Goal: Information Seeking & Learning: Learn about a topic

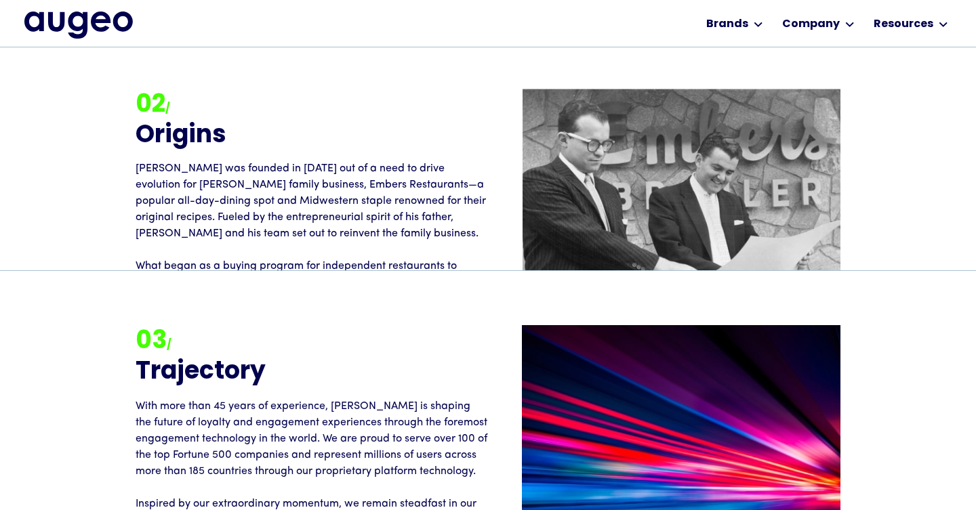
scroll to position [1731, 0]
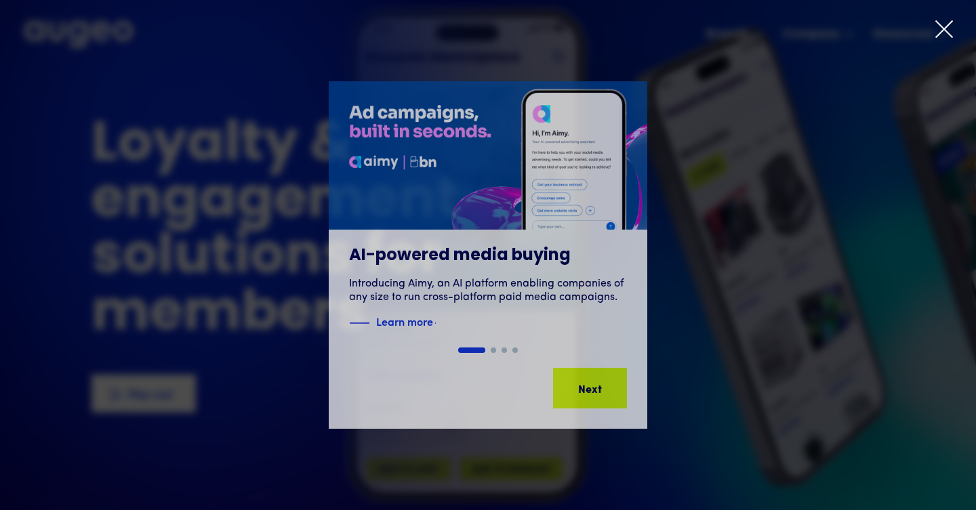
click at [937, 24] on icon at bounding box center [944, 29] width 20 height 20
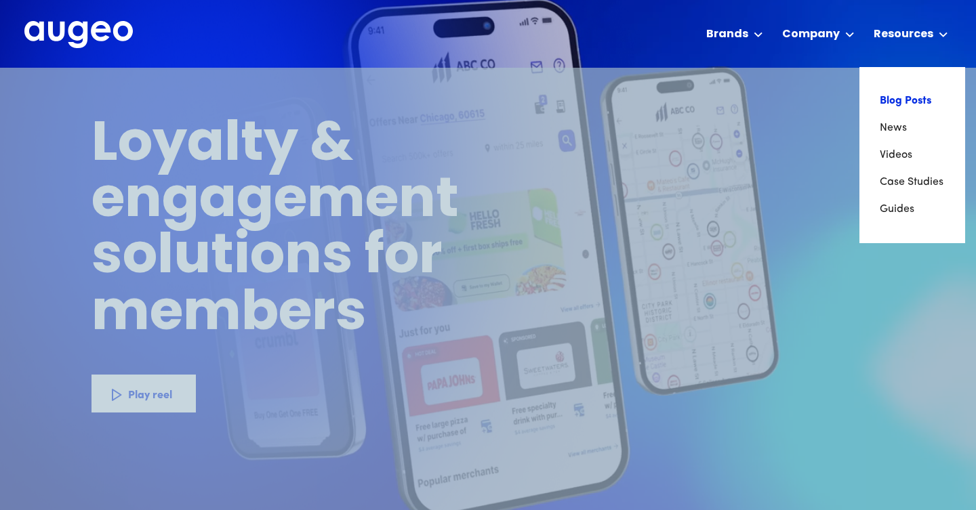
click at [896, 106] on link "Blog Posts" at bounding box center [911, 100] width 65 height 27
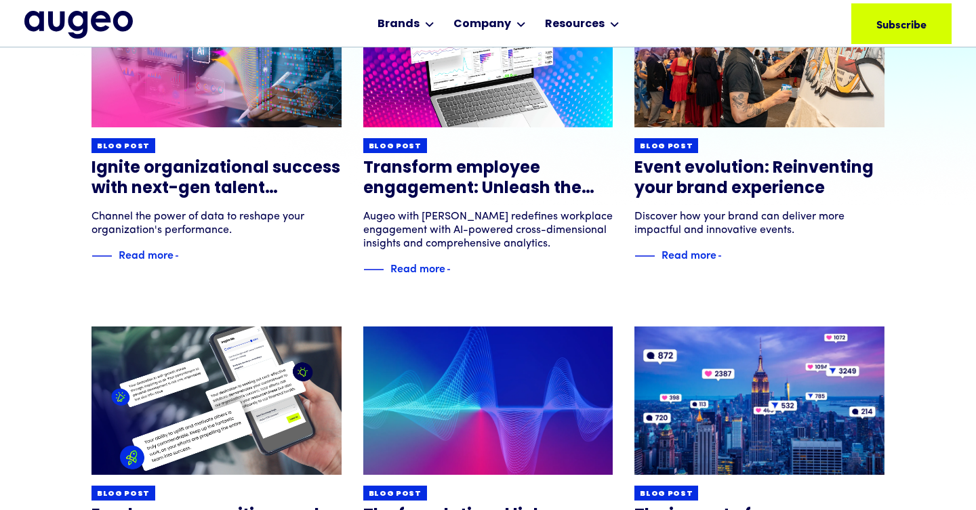
scroll to position [274, 0]
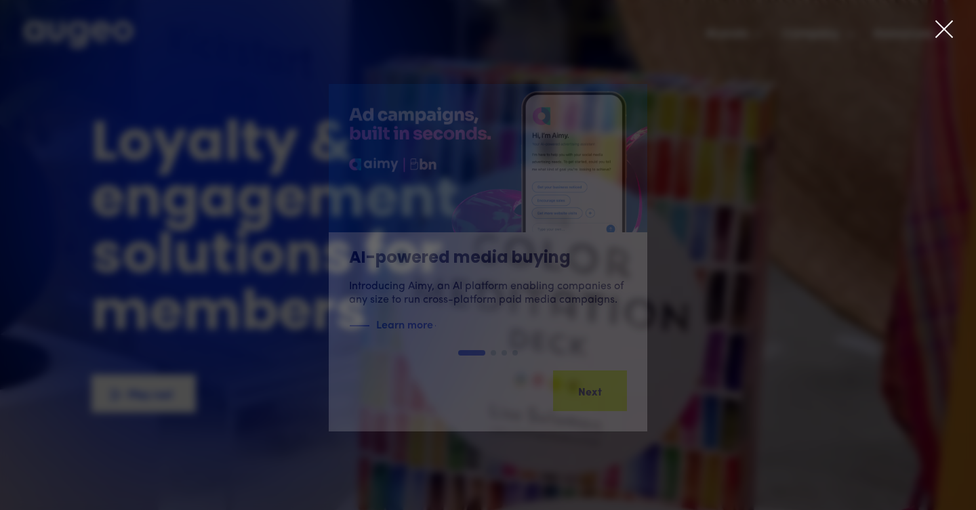
click at [944, 27] on icon at bounding box center [944, 29] width 20 height 20
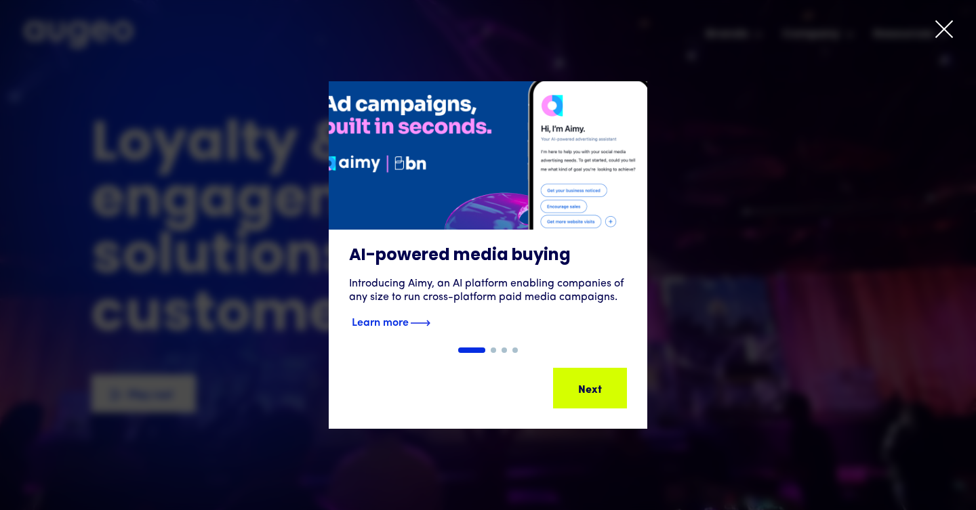
click at [399, 330] on div "Learn more" at bounding box center [381, 323] width 112 height 16
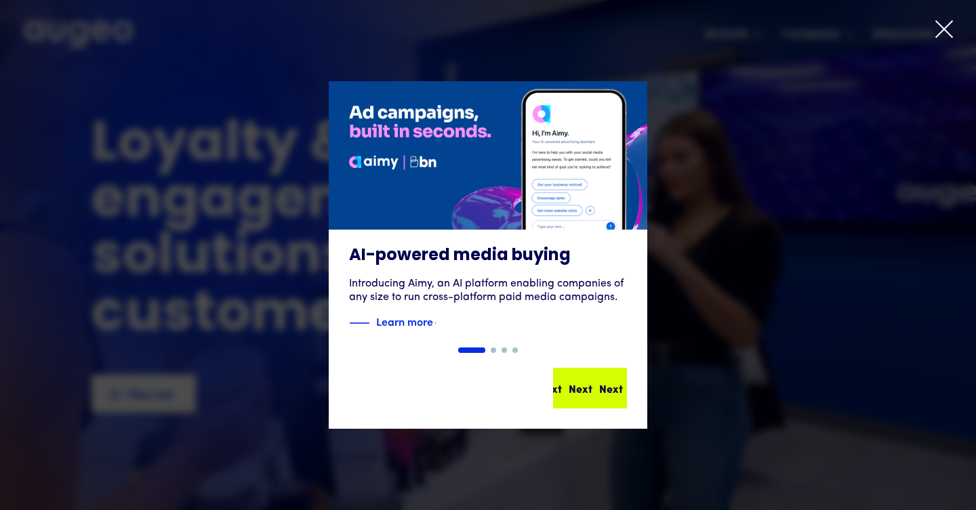
click at [584, 381] on div "Next" at bounding box center [586, 388] width 24 height 16
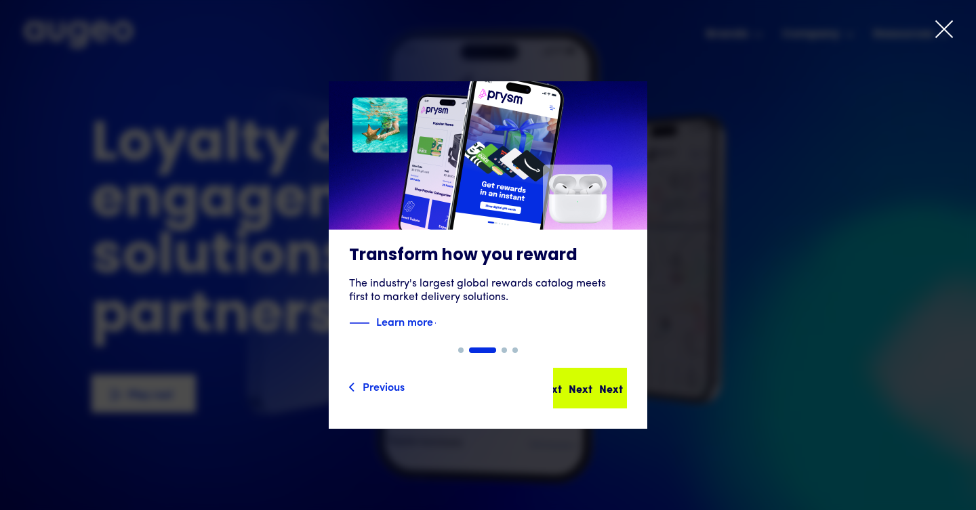
click at [574, 386] on div "Next" at bounding box center [580, 388] width 24 height 16
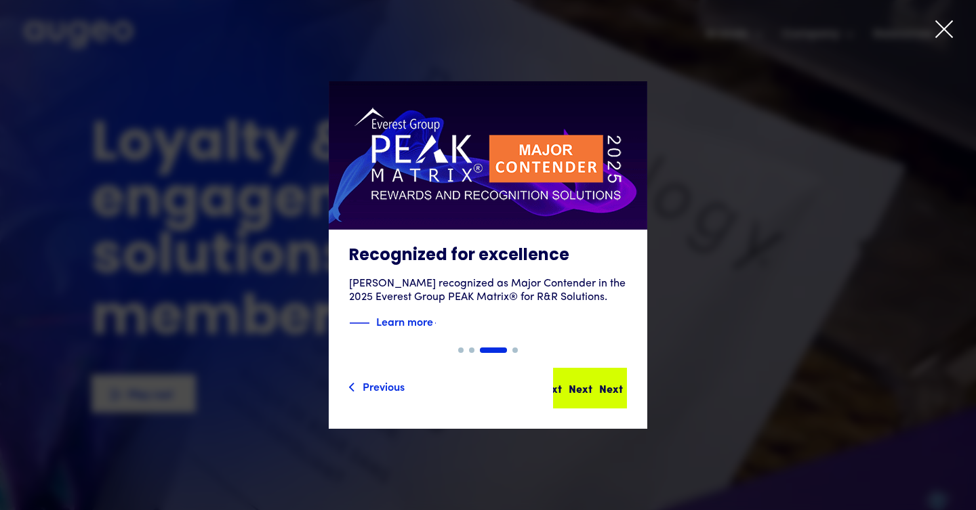
click at [574, 388] on div "Next" at bounding box center [580, 388] width 24 height 16
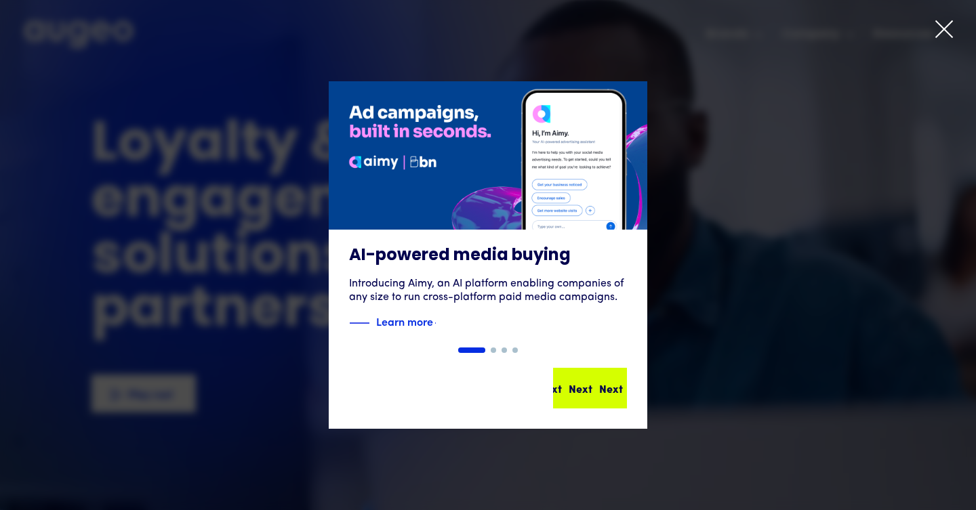
click at [587, 380] on div "Next Next Next Next" at bounding box center [596, 388] width 122 height 16
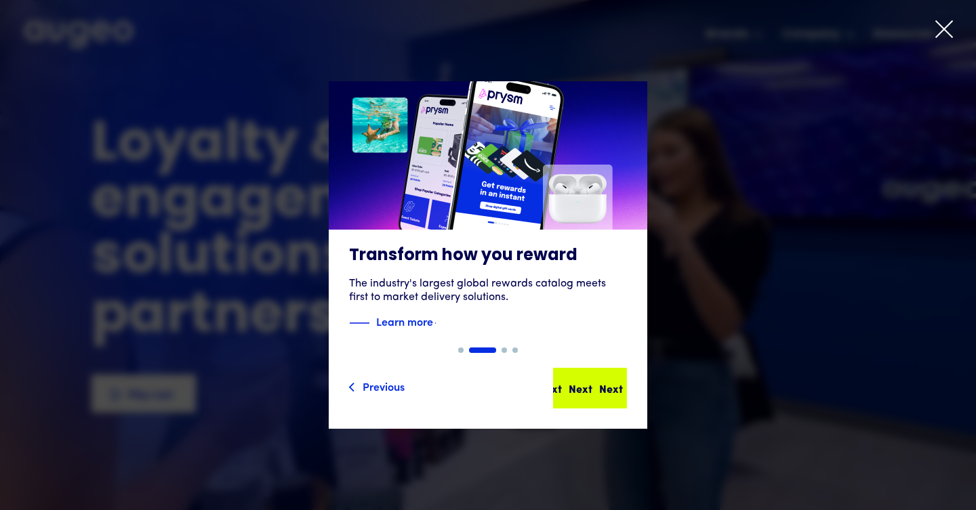
click at [597, 387] on div "Next Next Next Next" at bounding box center [596, 388] width 122 height 16
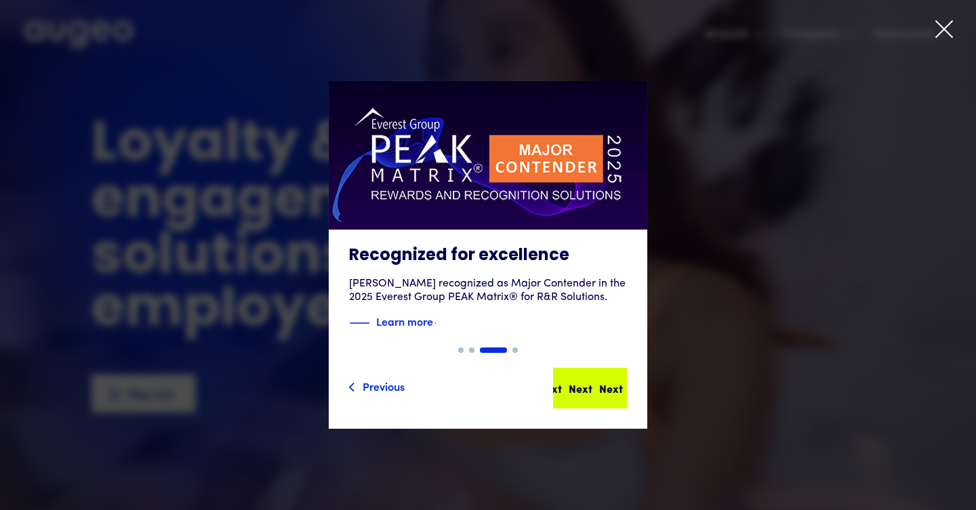
click at [613, 396] on div "Next Next Next Next" at bounding box center [589, 388] width 71 height 38
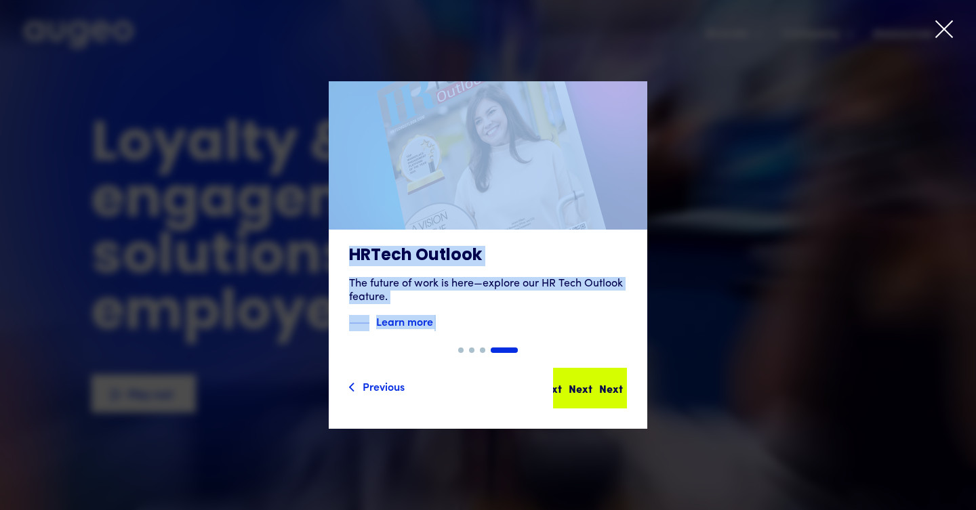
click at [610, 396] on div "Next" at bounding box center [611, 388] width 24 height 16
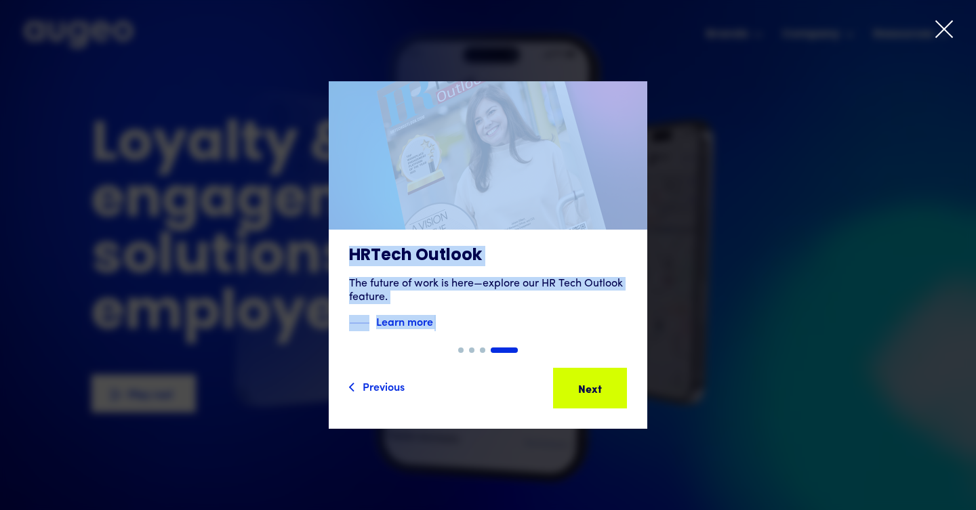
click at [940, 33] on icon at bounding box center [944, 29] width 16 height 16
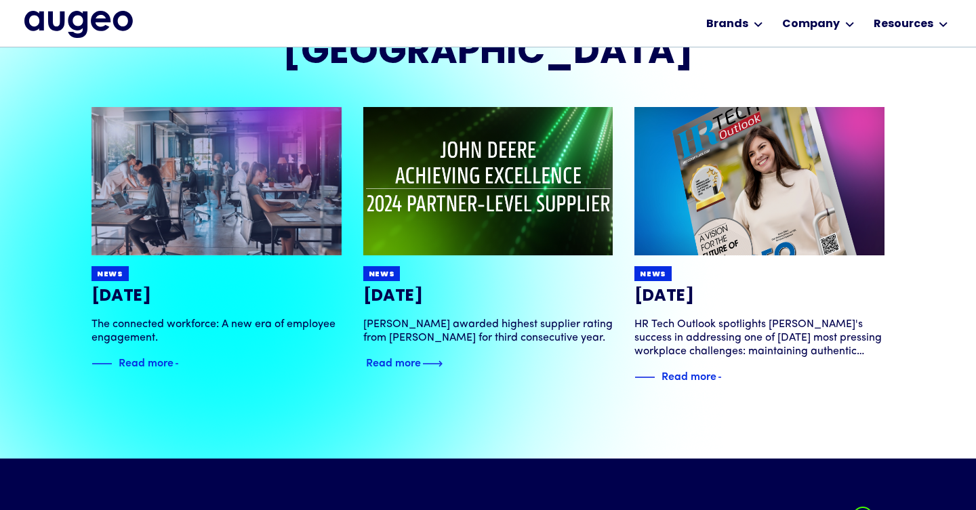
click at [484, 92] on img at bounding box center [487, 181] width 299 height 178
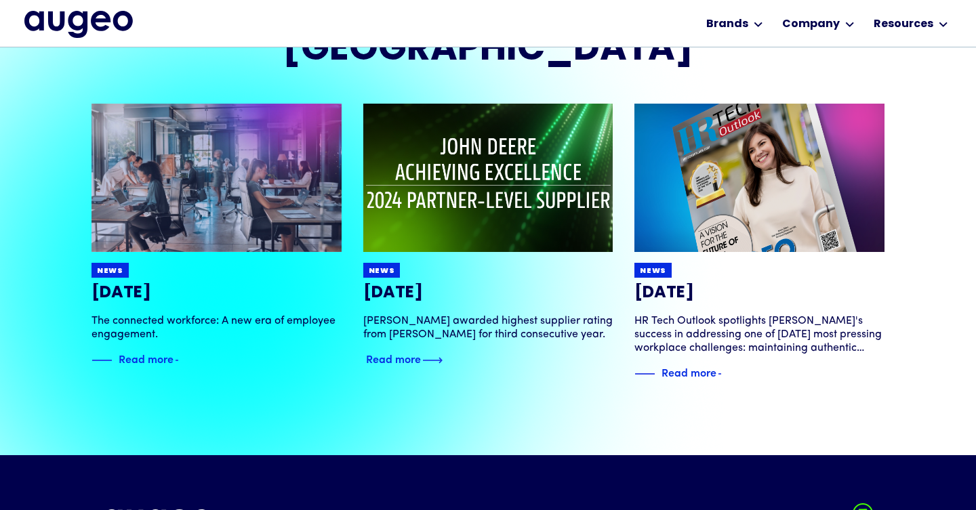
scroll to position [2679, 0]
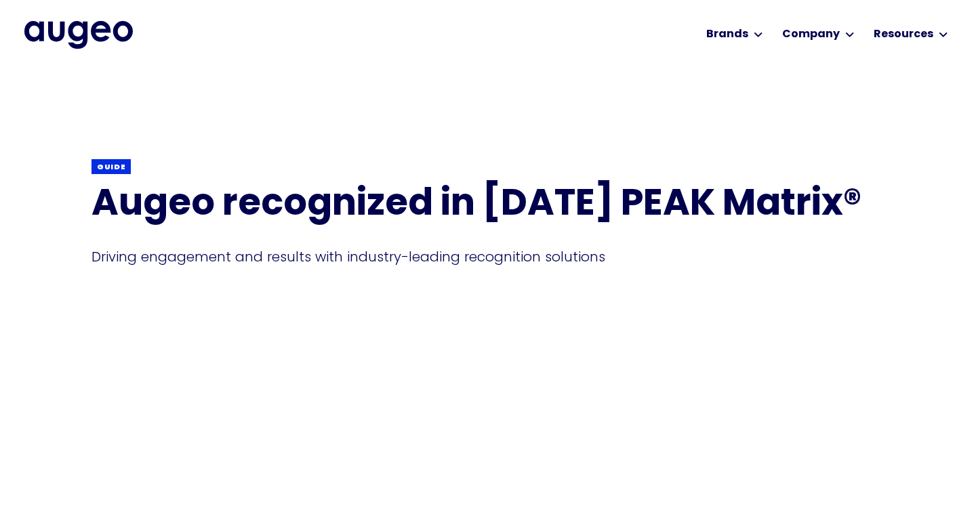
click at [243, 207] on h1 "Augeo recognized in 2025 PEAK Matrix®" at bounding box center [487, 206] width 793 height 40
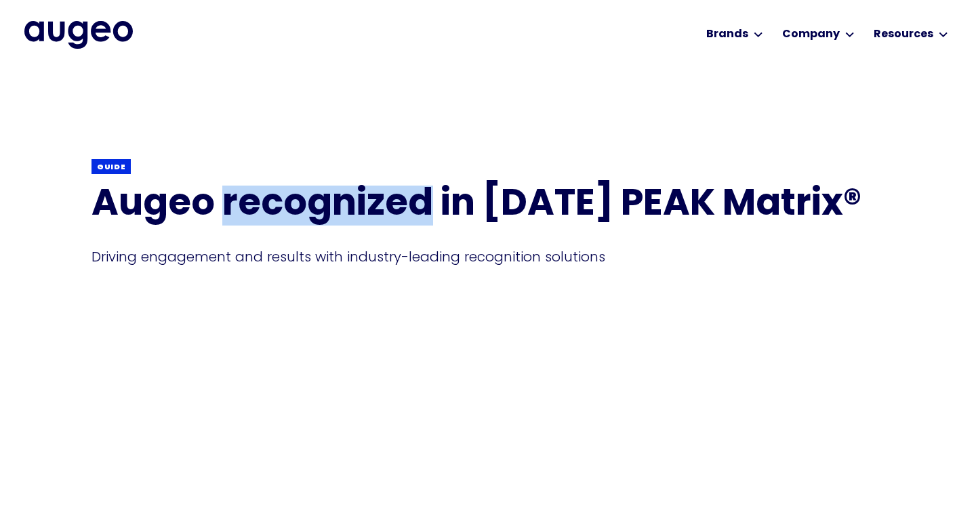
click at [243, 207] on h1 "Augeo recognized in 2025 PEAK Matrix®" at bounding box center [487, 206] width 793 height 40
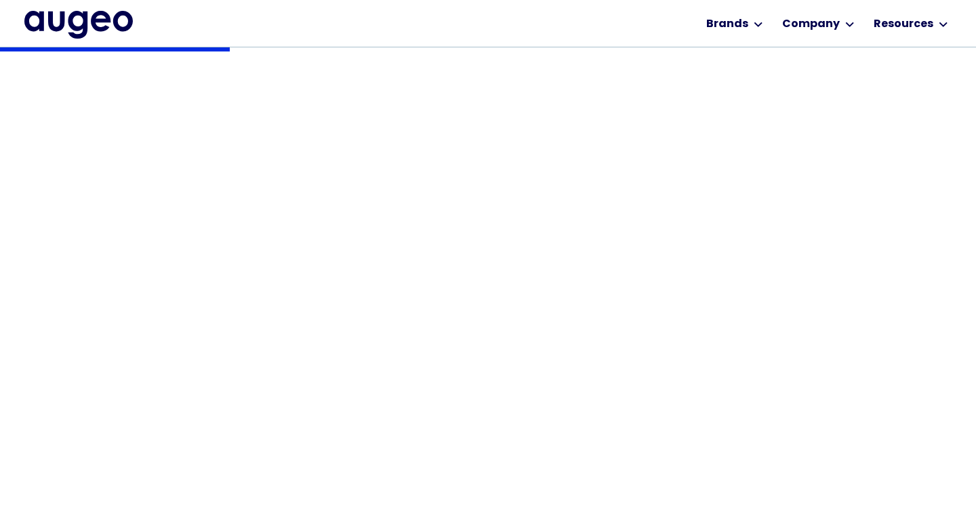
scroll to position [331, 0]
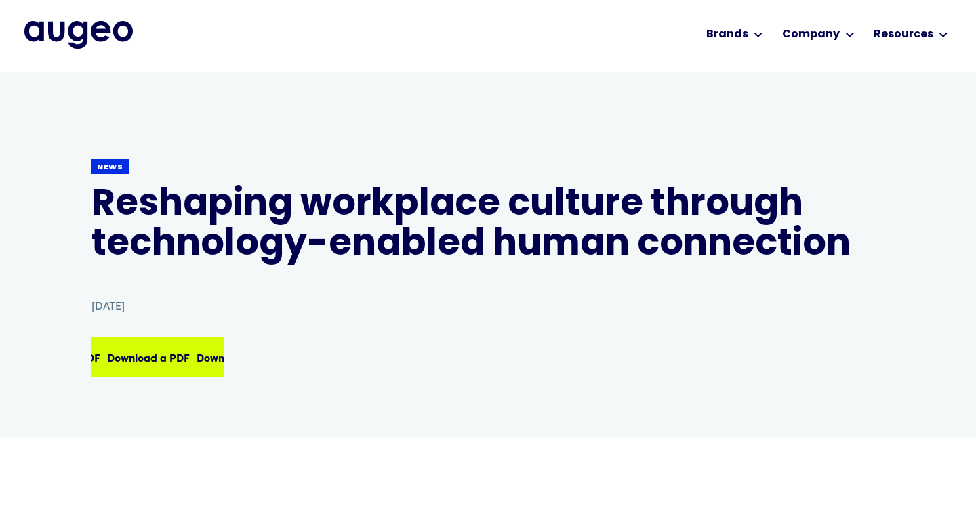
click at [187, 339] on div "Download a PDF Download a PDF Download a PDF Download a PDF" at bounding box center [158, 357] width 130 height 38
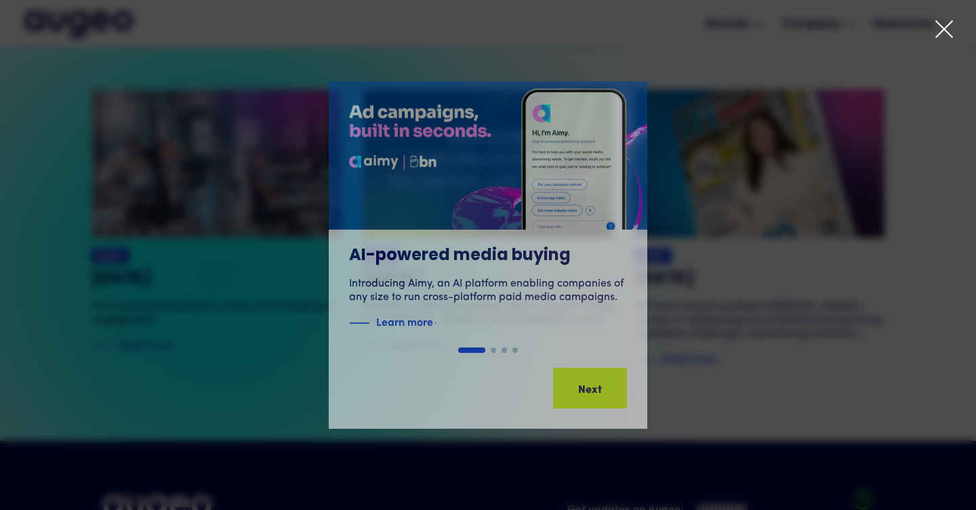
click at [938, 33] on icon at bounding box center [944, 29] width 16 height 16
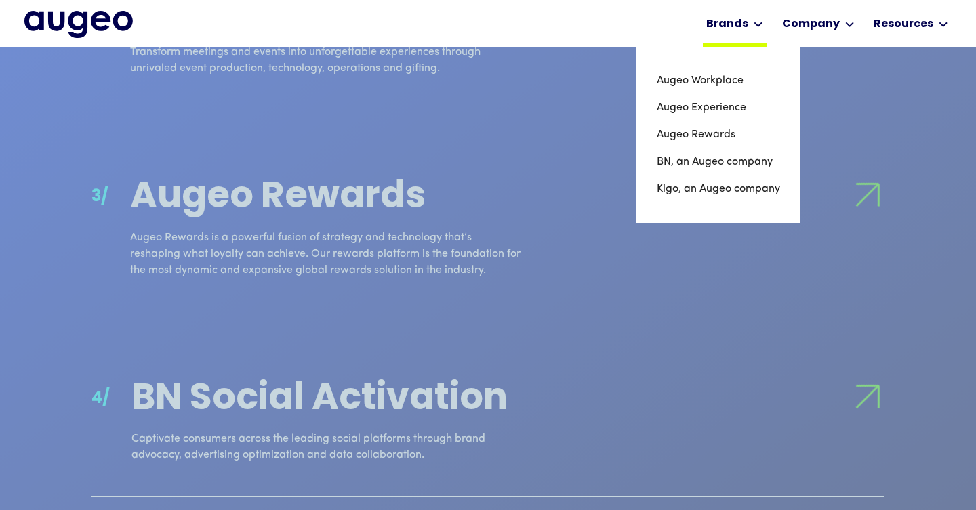
scroll to position [1534, 0]
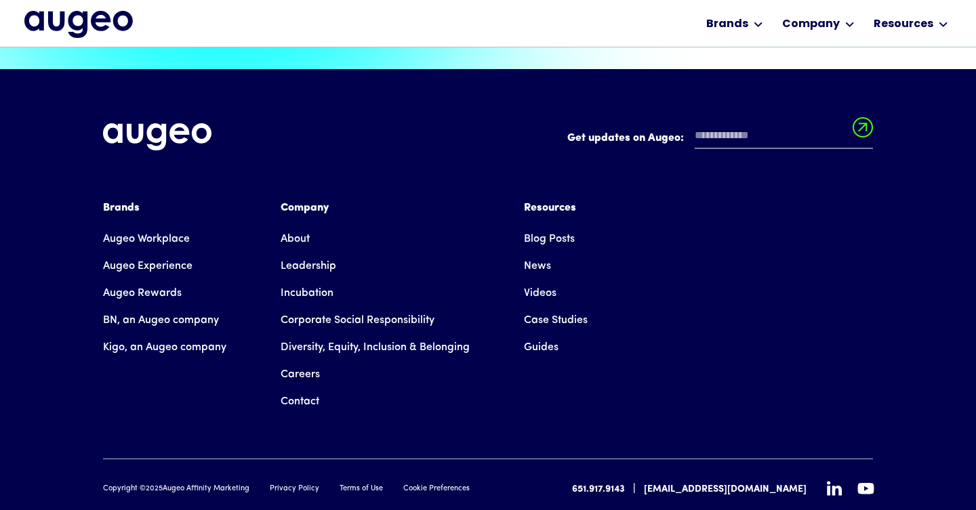
click at [298, 361] on link "Careers" at bounding box center [300, 374] width 39 height 27
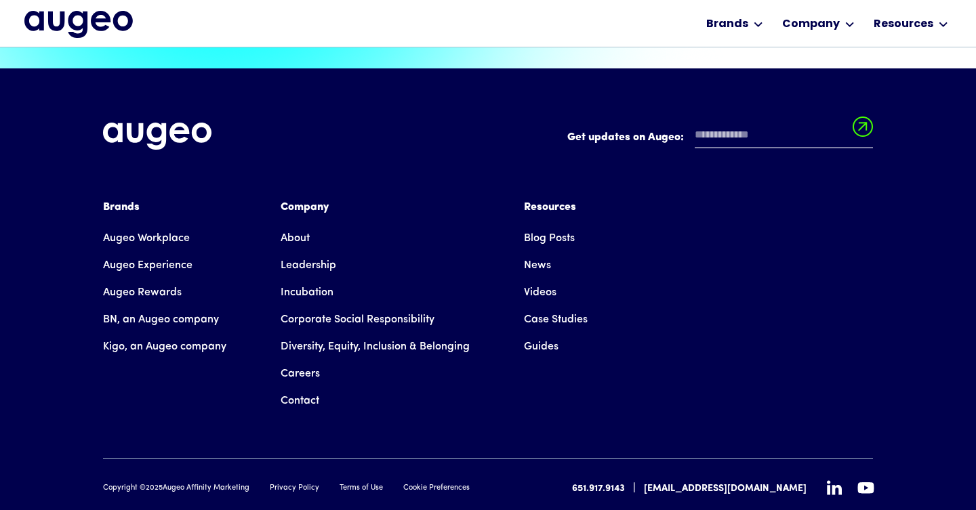
scroll to position [3065, 0]
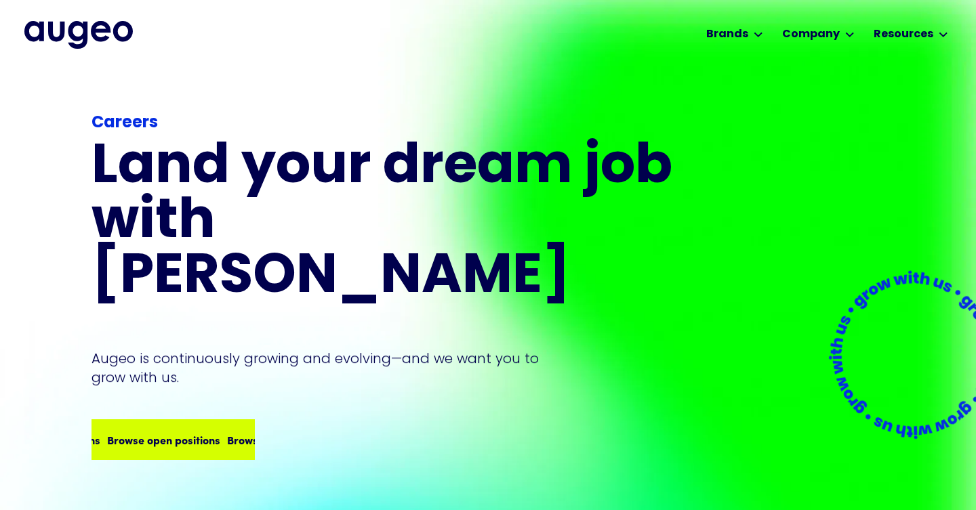
click at [197, 432] on div "Browse open positions" at bounding box center [157, 440] width 113 height 16
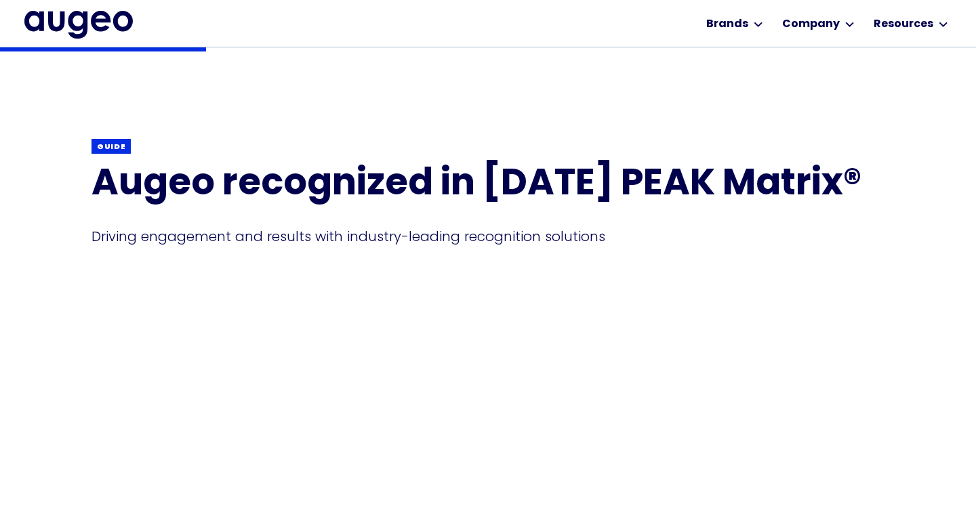
scroll to position [331, 0]
